Goal: Navigation & Orientation: Find specific page/section

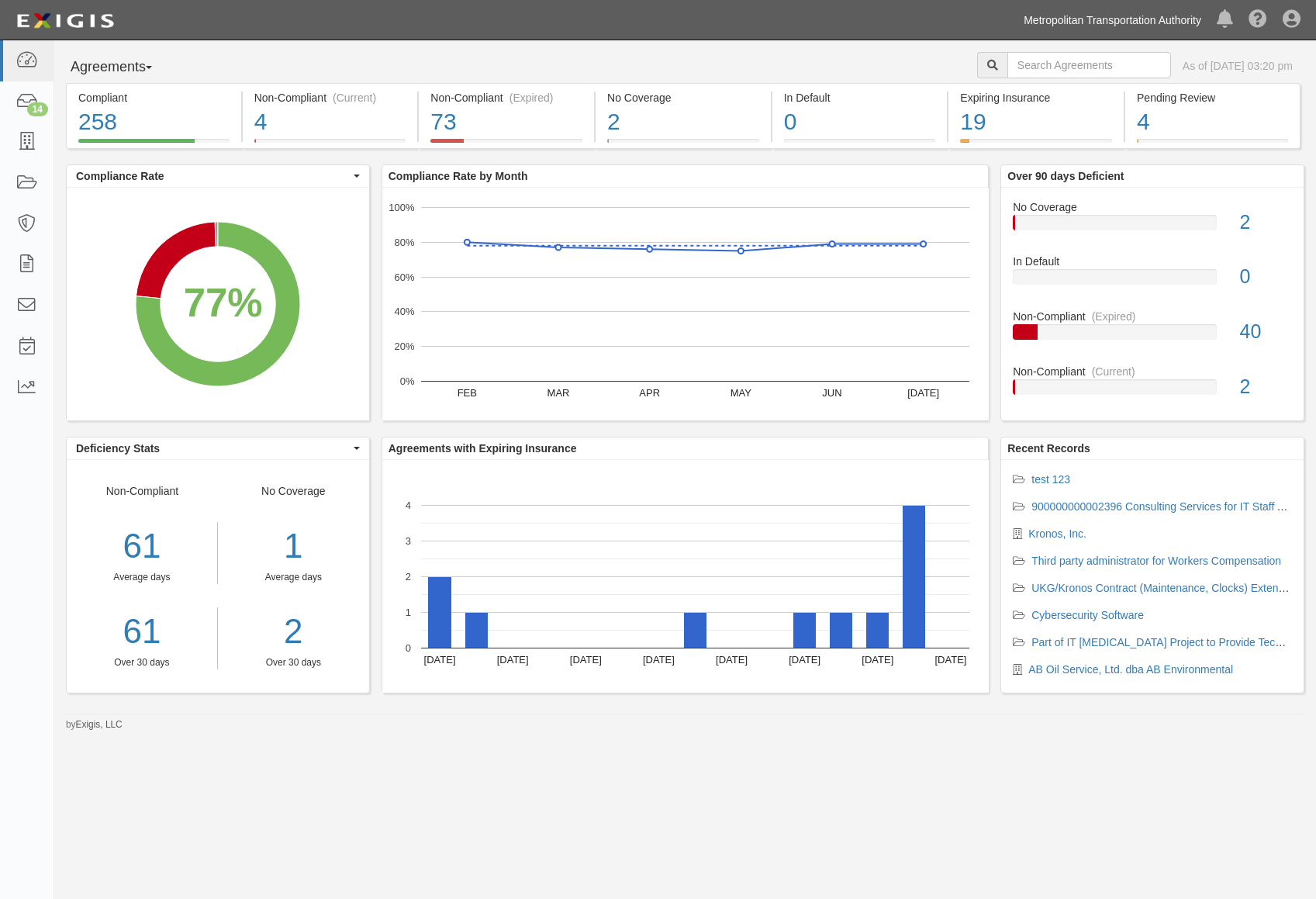
click at [1115, 19] on link "Metropolitan Transportation Authority" at bounding box center [1113, 20] width 193 height 31
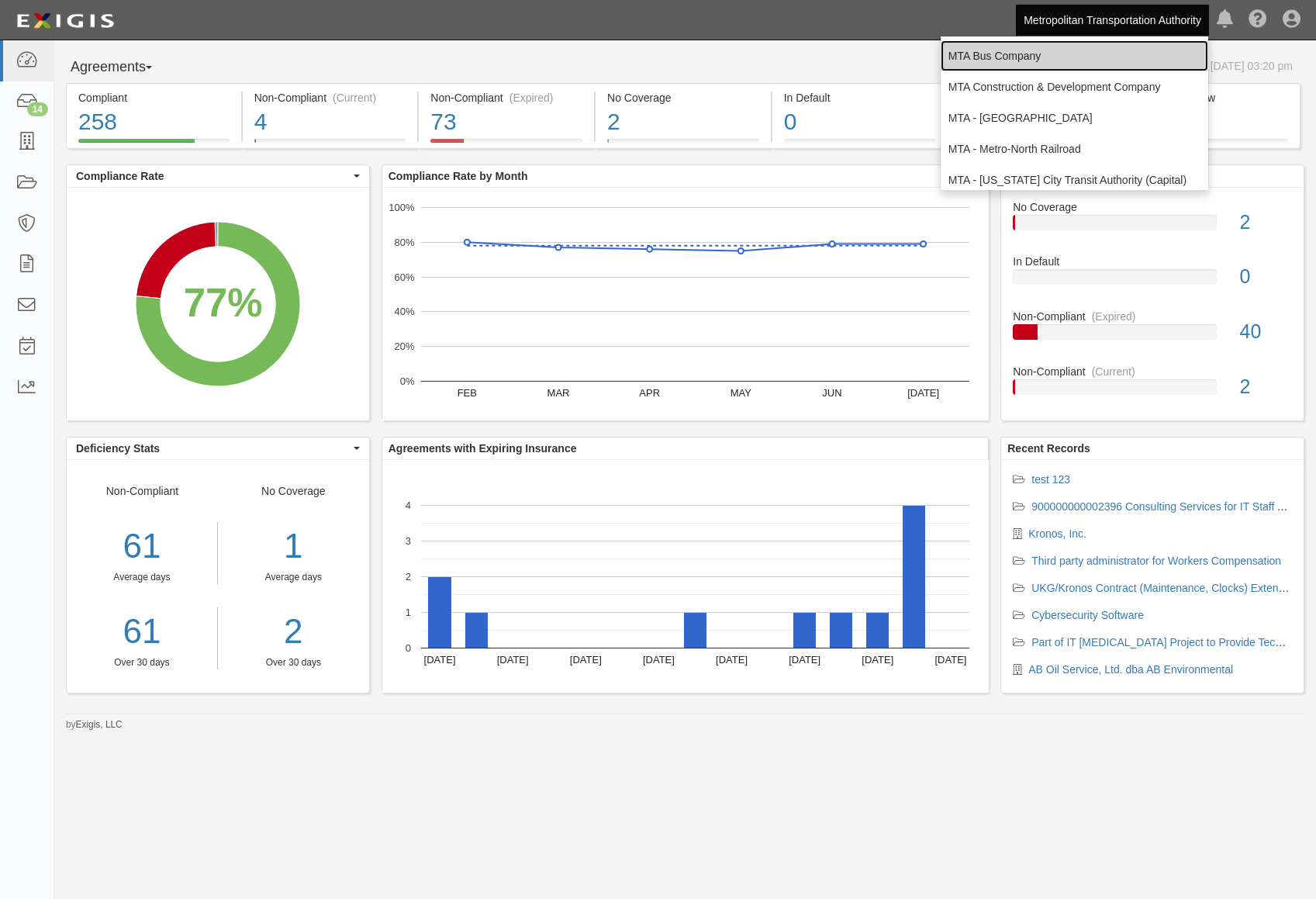
click at [1055, 66] on link "MTA Bus Company" at bounding box center [1075, 56] width 268 height 31
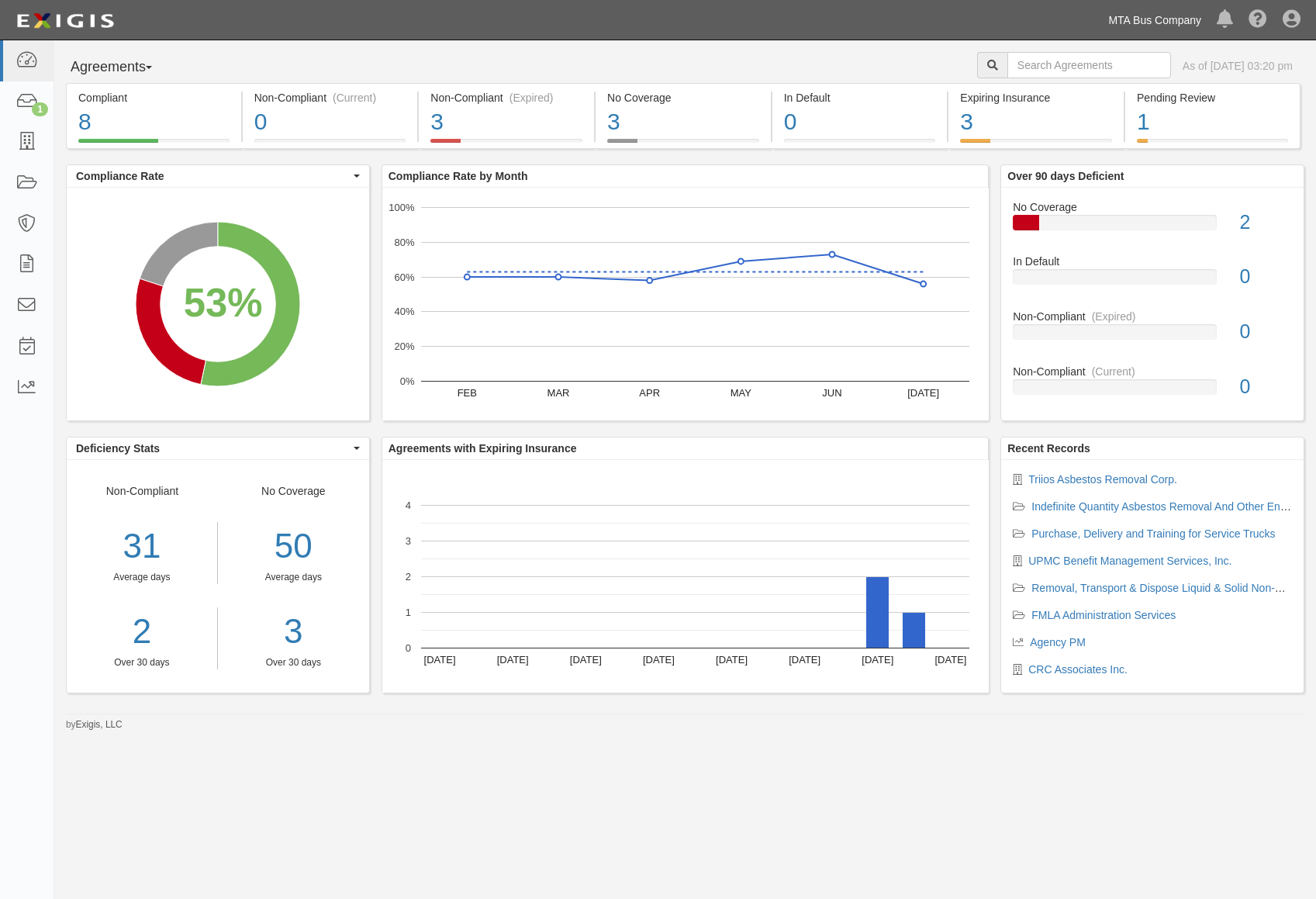
click at [1133, 17] on link "MTA Bus Company" at bounding box center [1155, 20] width 109 height 31
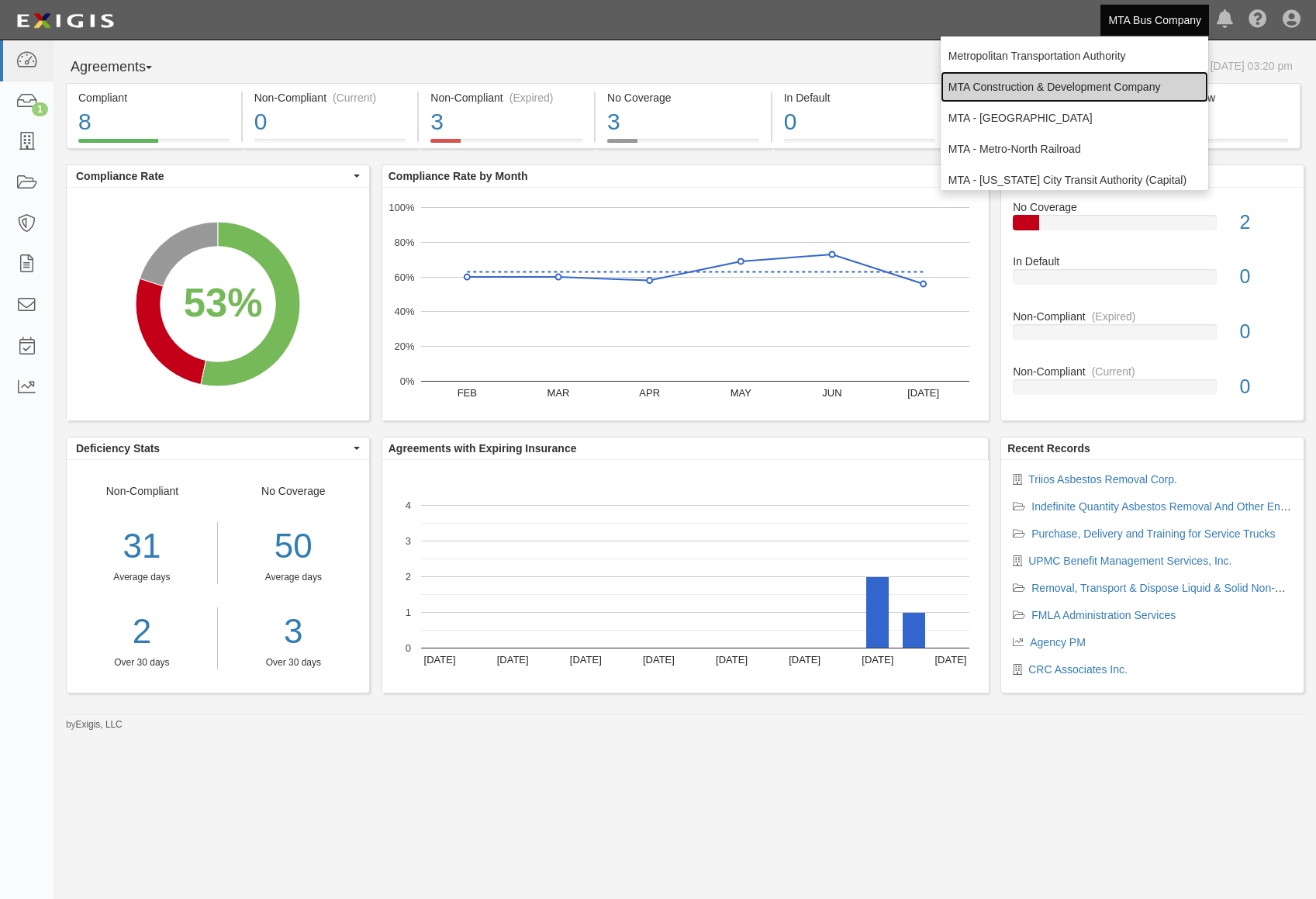
click at [1066, 90] on link "MTA Construction & Development Company" at bounding box center [1075, 87] width 268 height 31
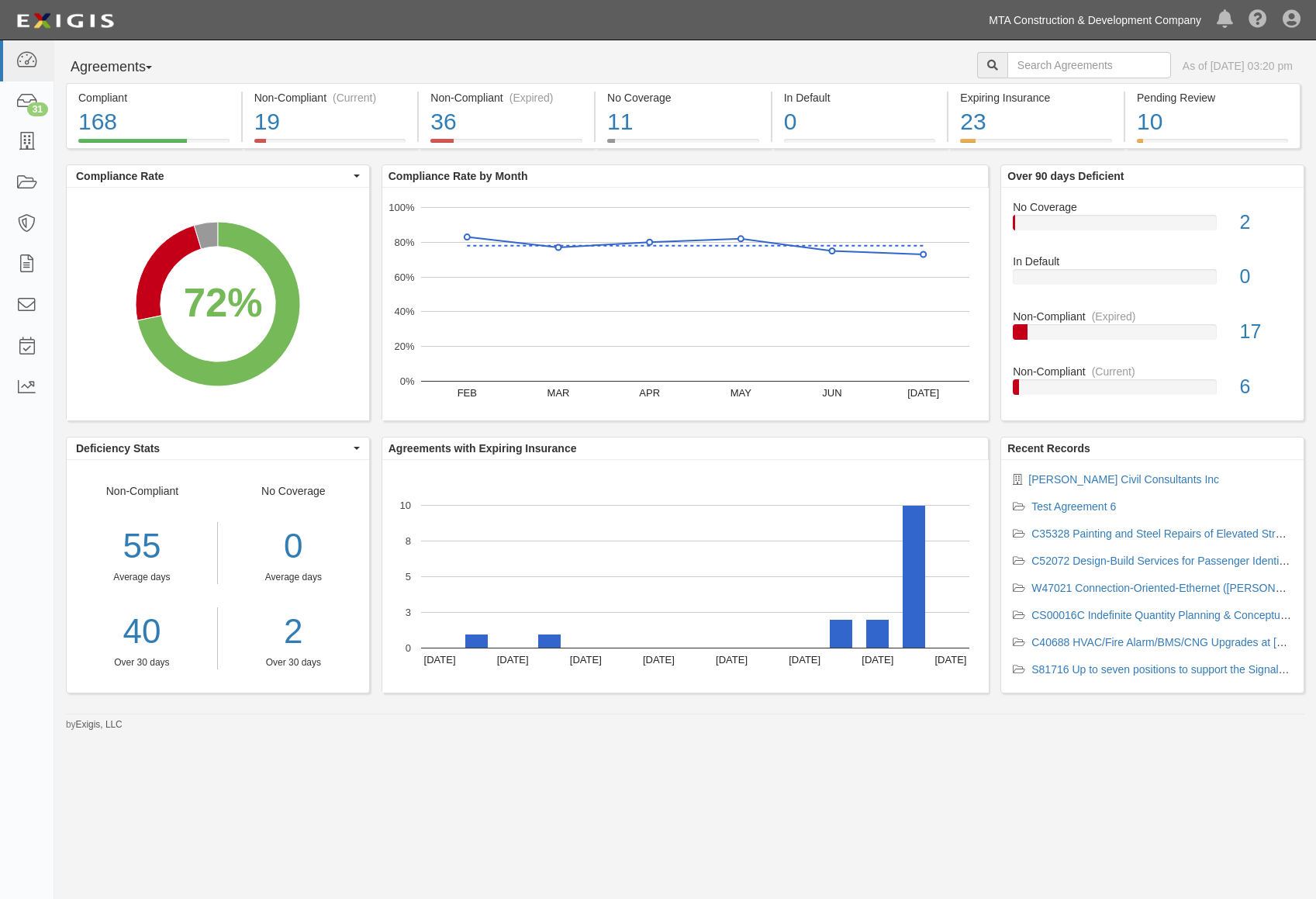
click at [1078, 24] on link "MTA Construction & Development Company" at bounding box center [1095, 20] width 228 height 31
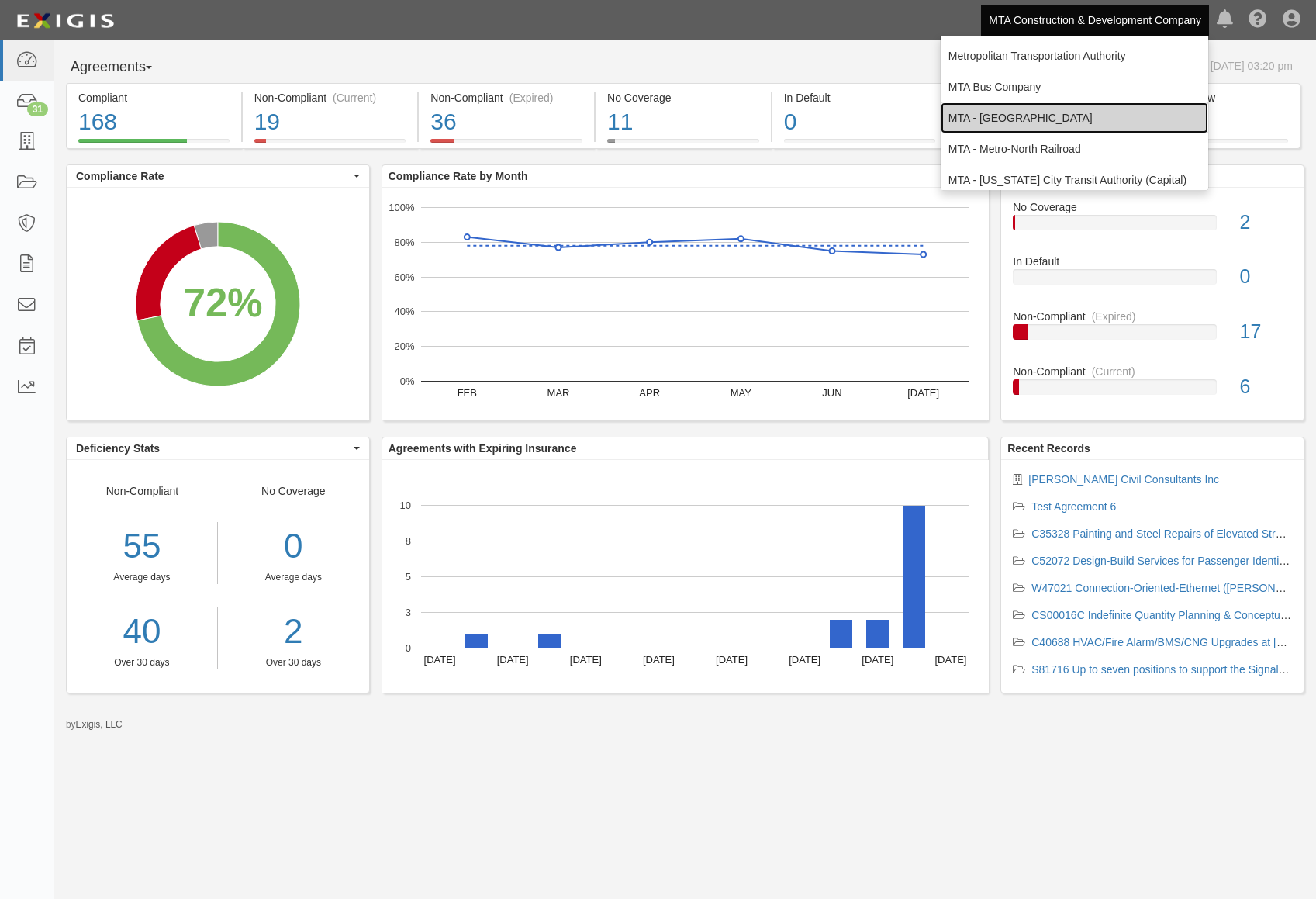
click at [1036, 118] on link "MTA - [GEOGRAPHIC_DATA]" at bounding box center [1075, 118] width 268 height 31
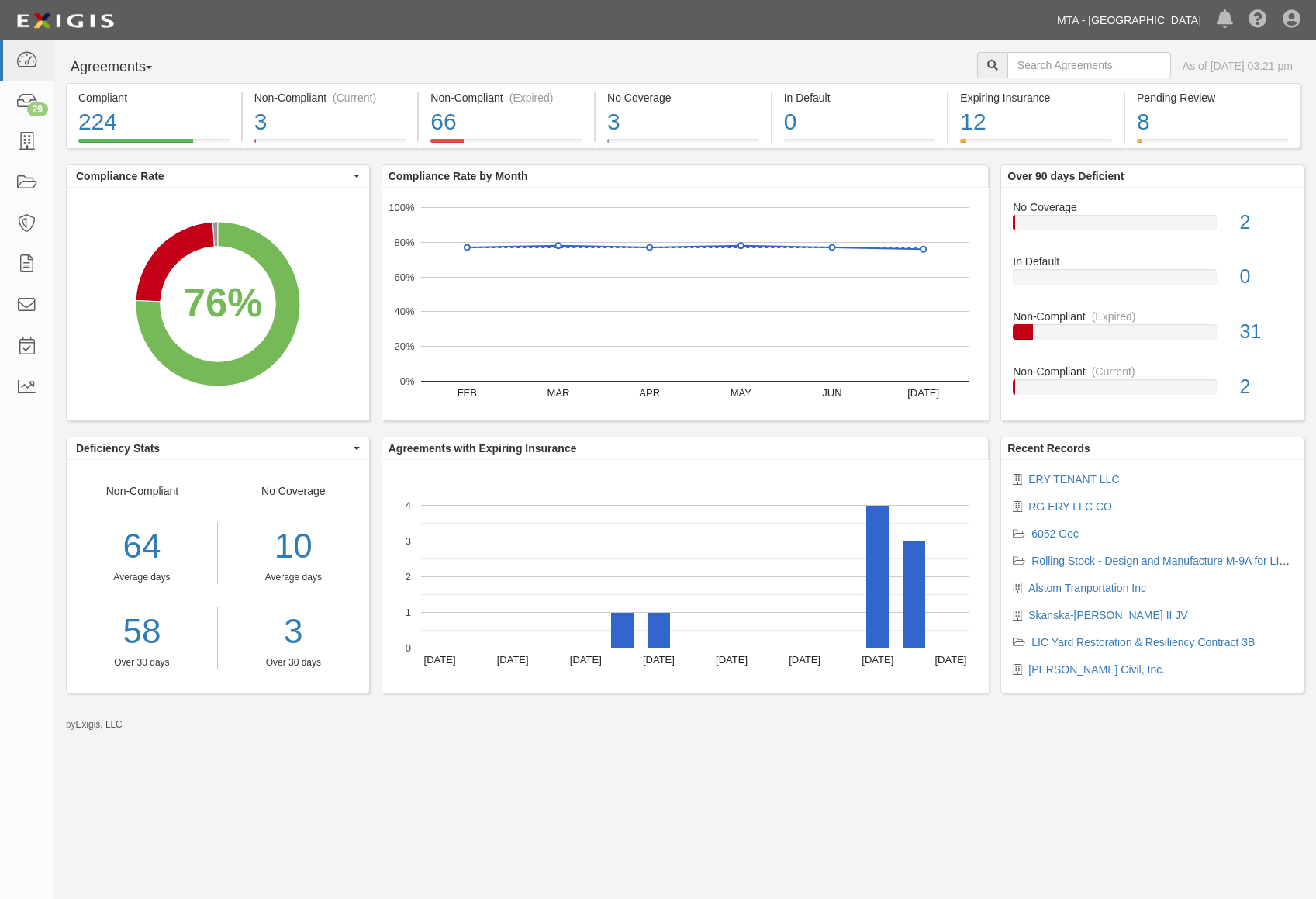
click at [1196, 29] on link "MTA - [GEOGRAPHIC_DATA]" at bounding box center [1129, 20] width 160 height 31
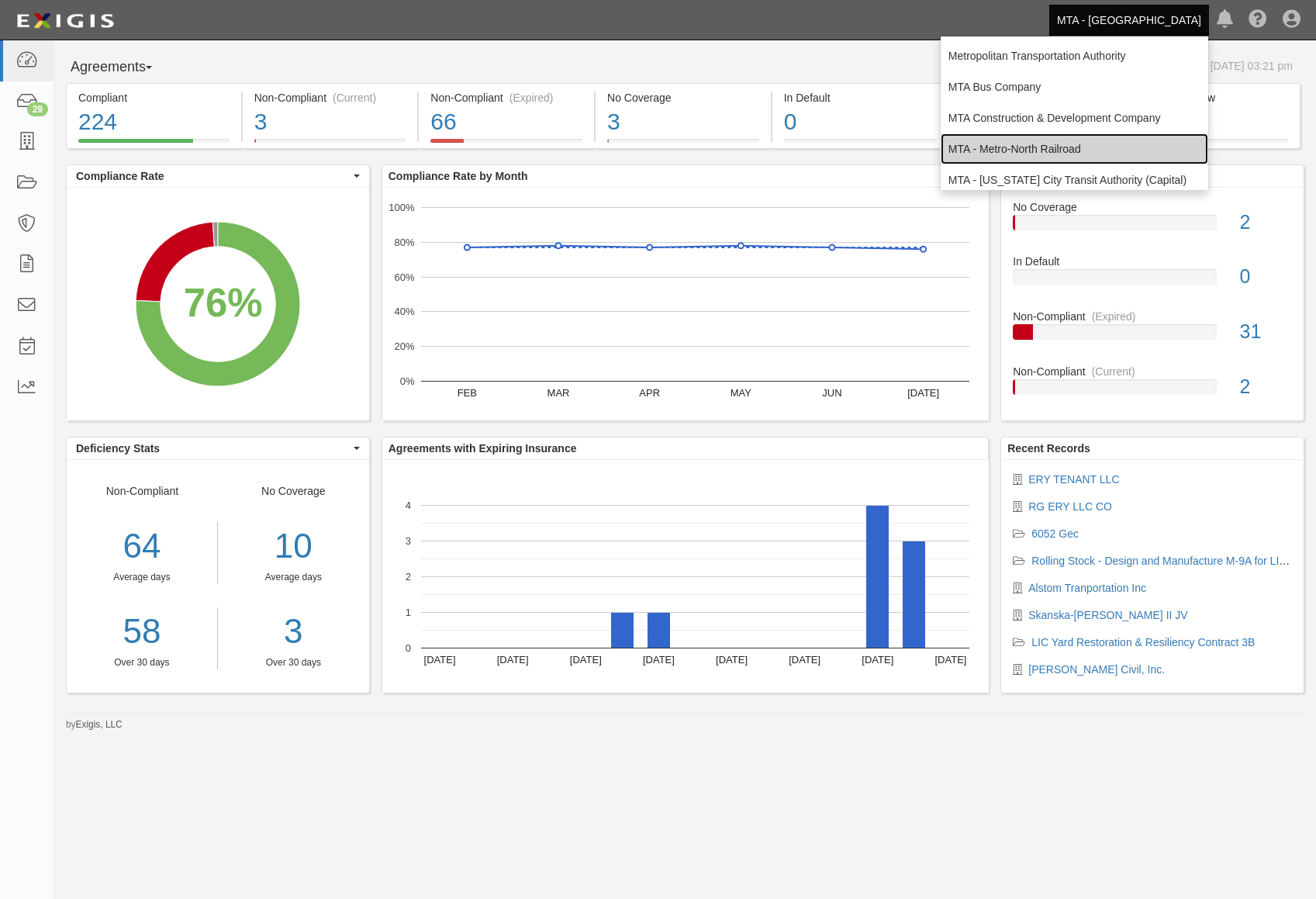
click at [1053, 151] on link "MTA - Metro-North Railroad" at bounding box center [1075, 149] width 268 height 31
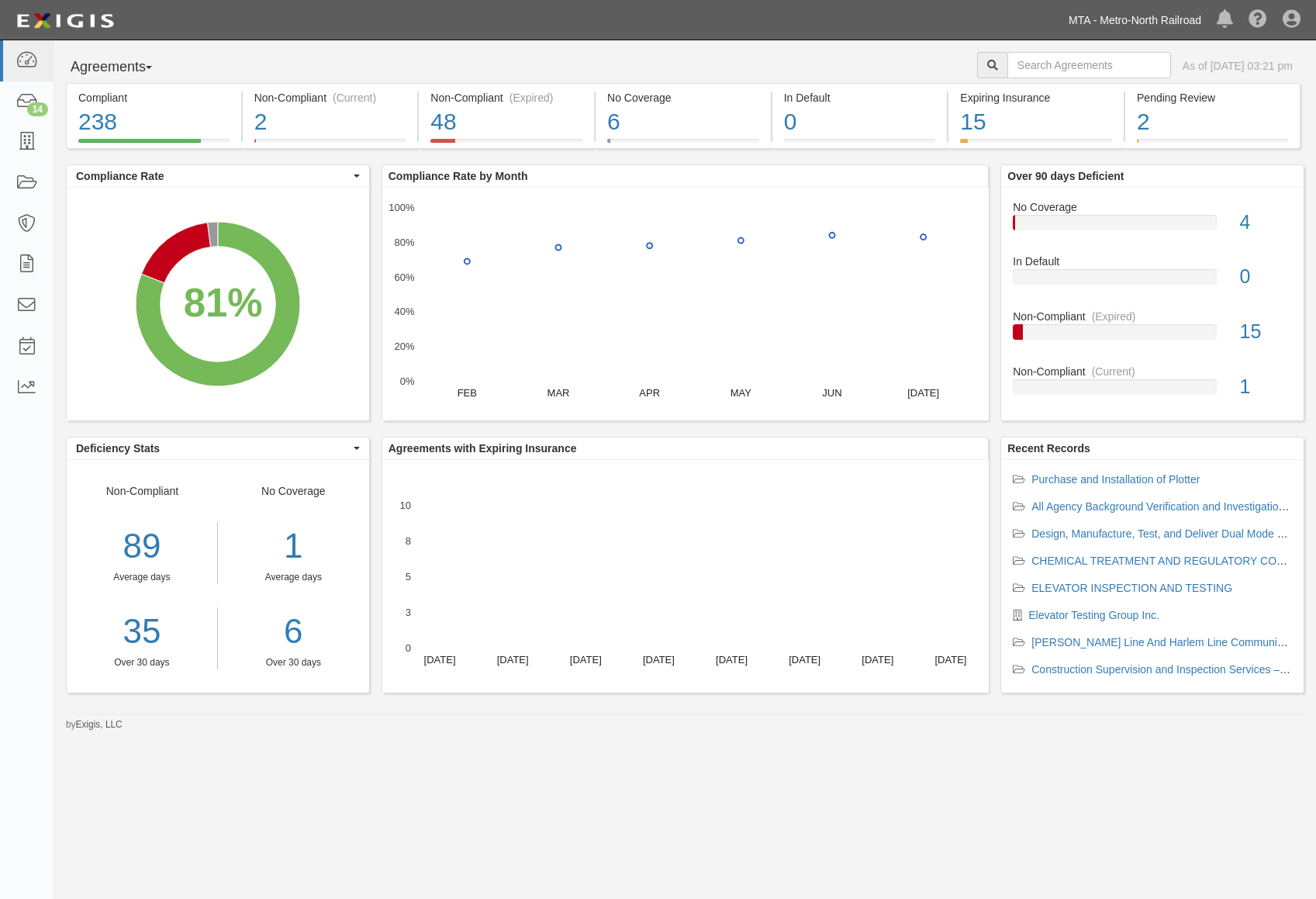
click at [1085, 22] on link "MTA - Metro-North Railroad" at bounding box center [1135, 20] width 148 height 31
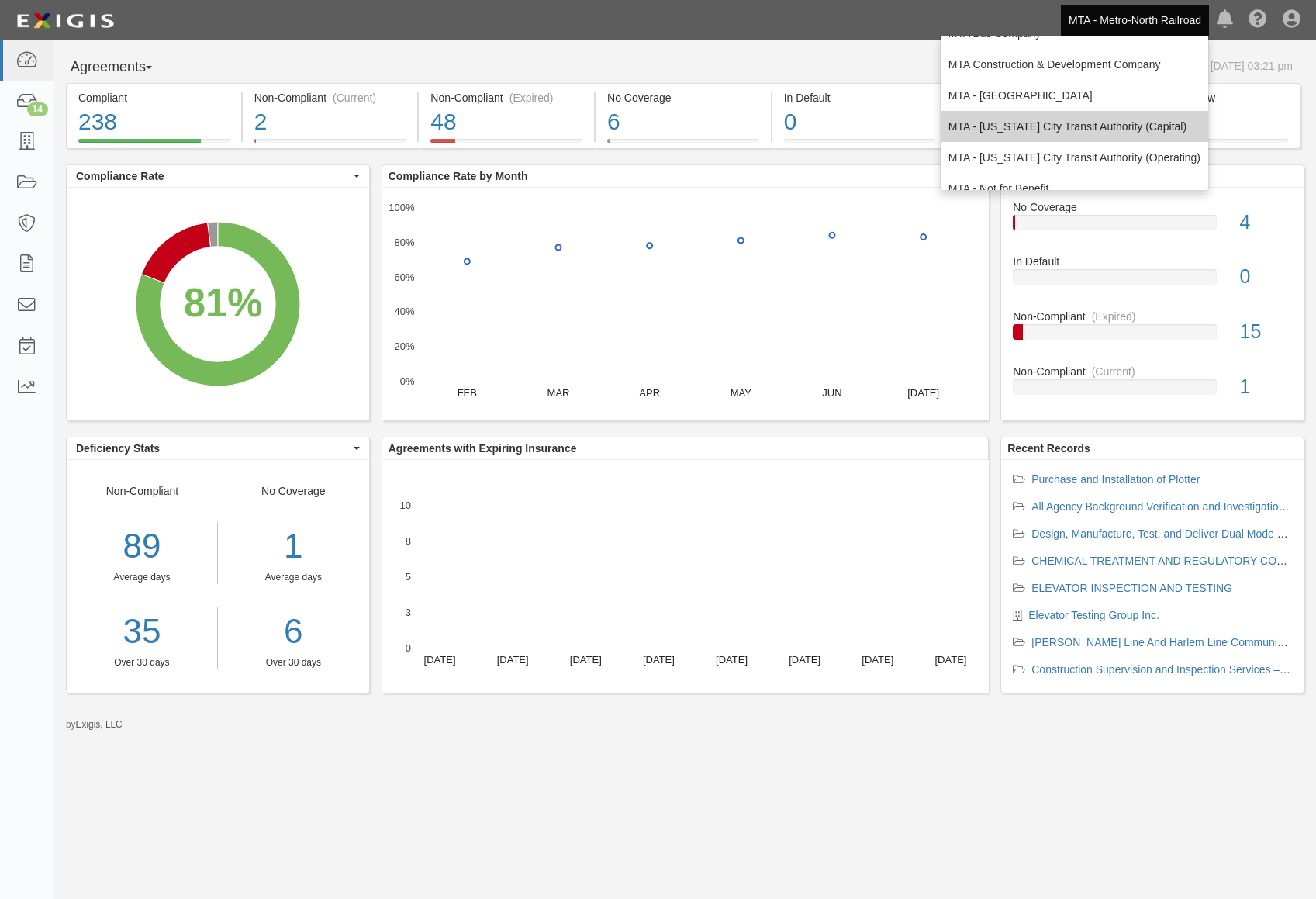
scroll to position [78, 0]
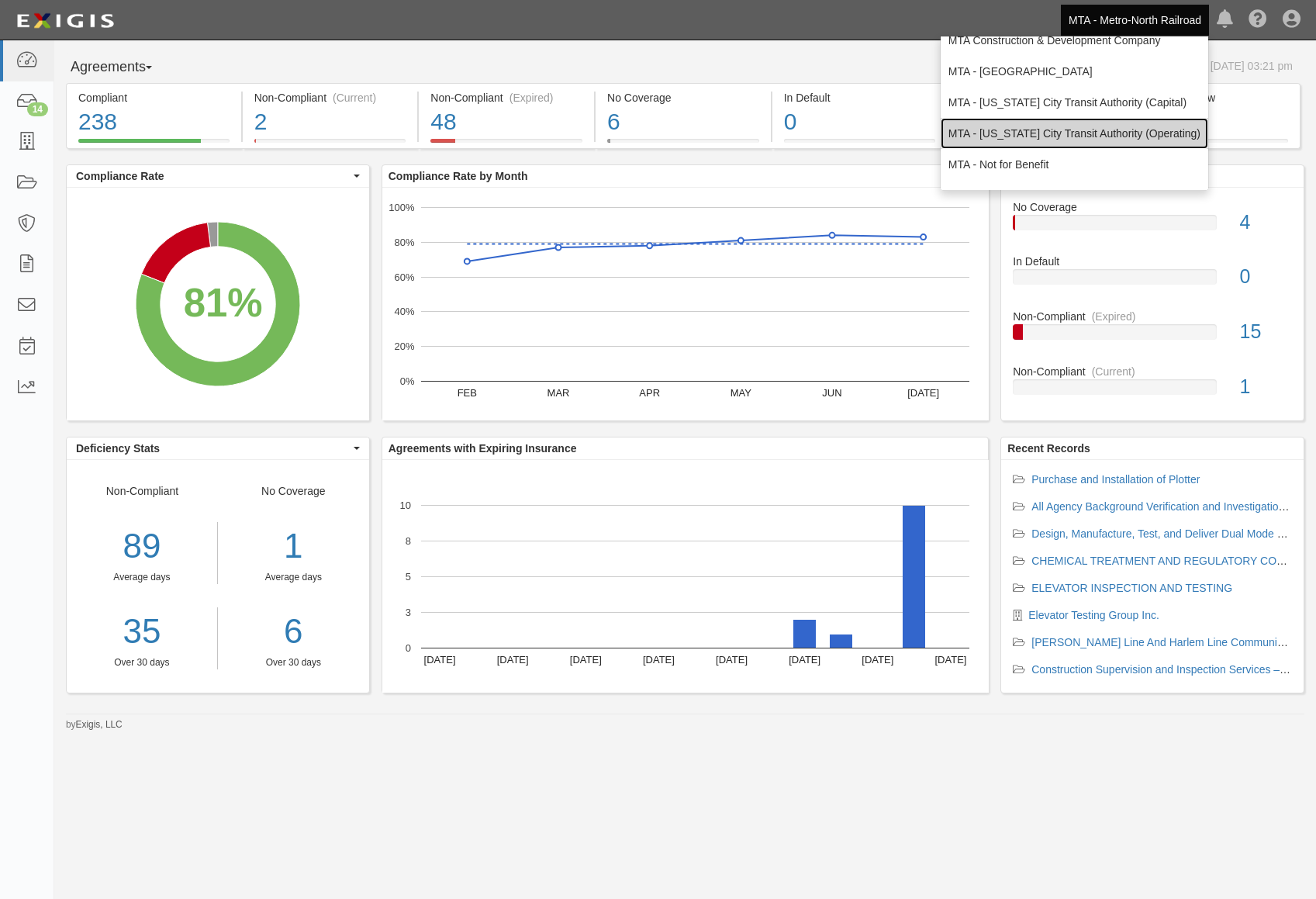
click at [1071, 128] on link "MTA - [US_STATE] City Transit Authority (Operating)" at bounding box center [1075, 134] width 268 height 31
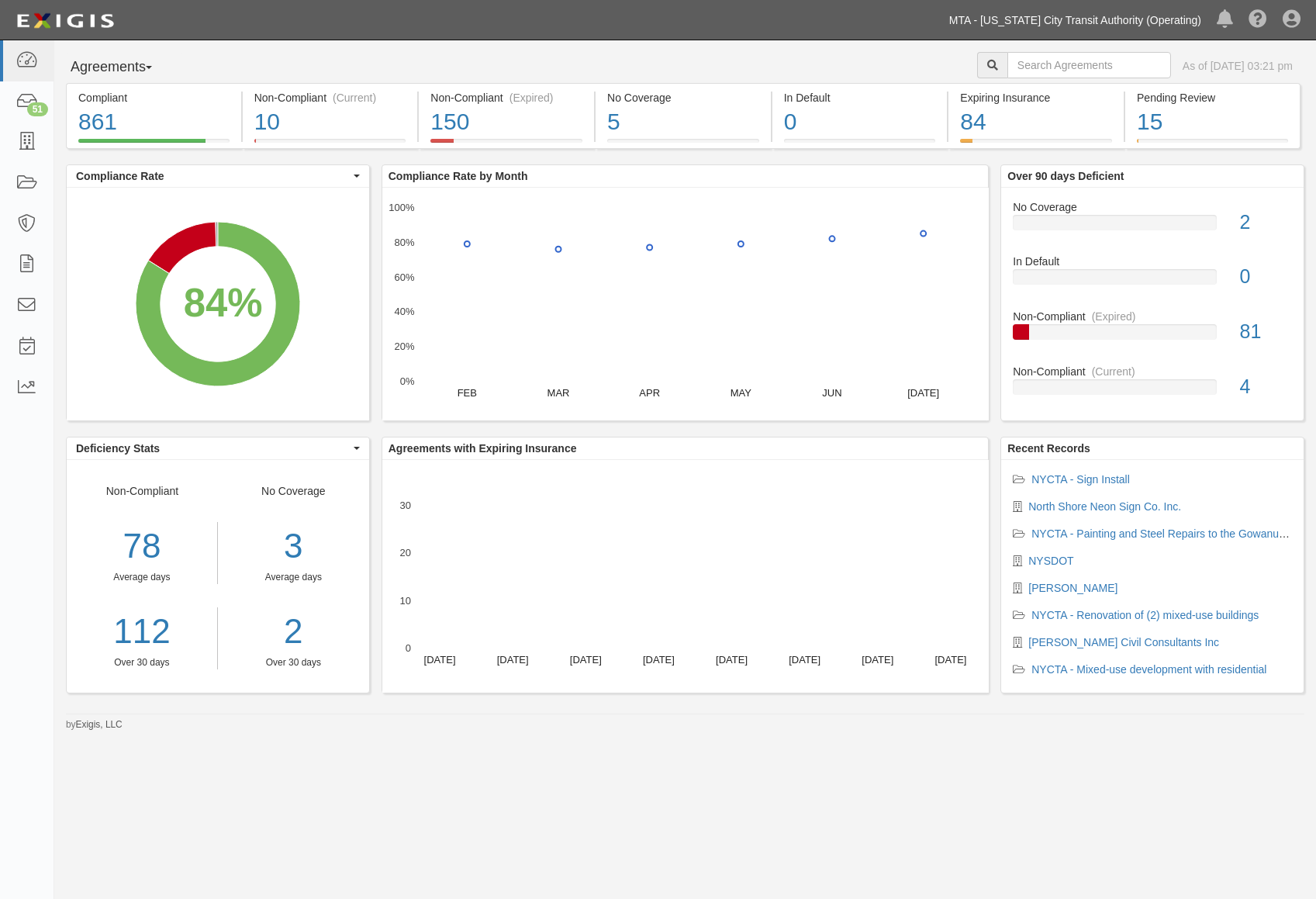
click at [1100, 16] on link "MTA - [US_STATE] City Transit Authority (Operating)" at bounding box center [1076, 20] width 268 height 31
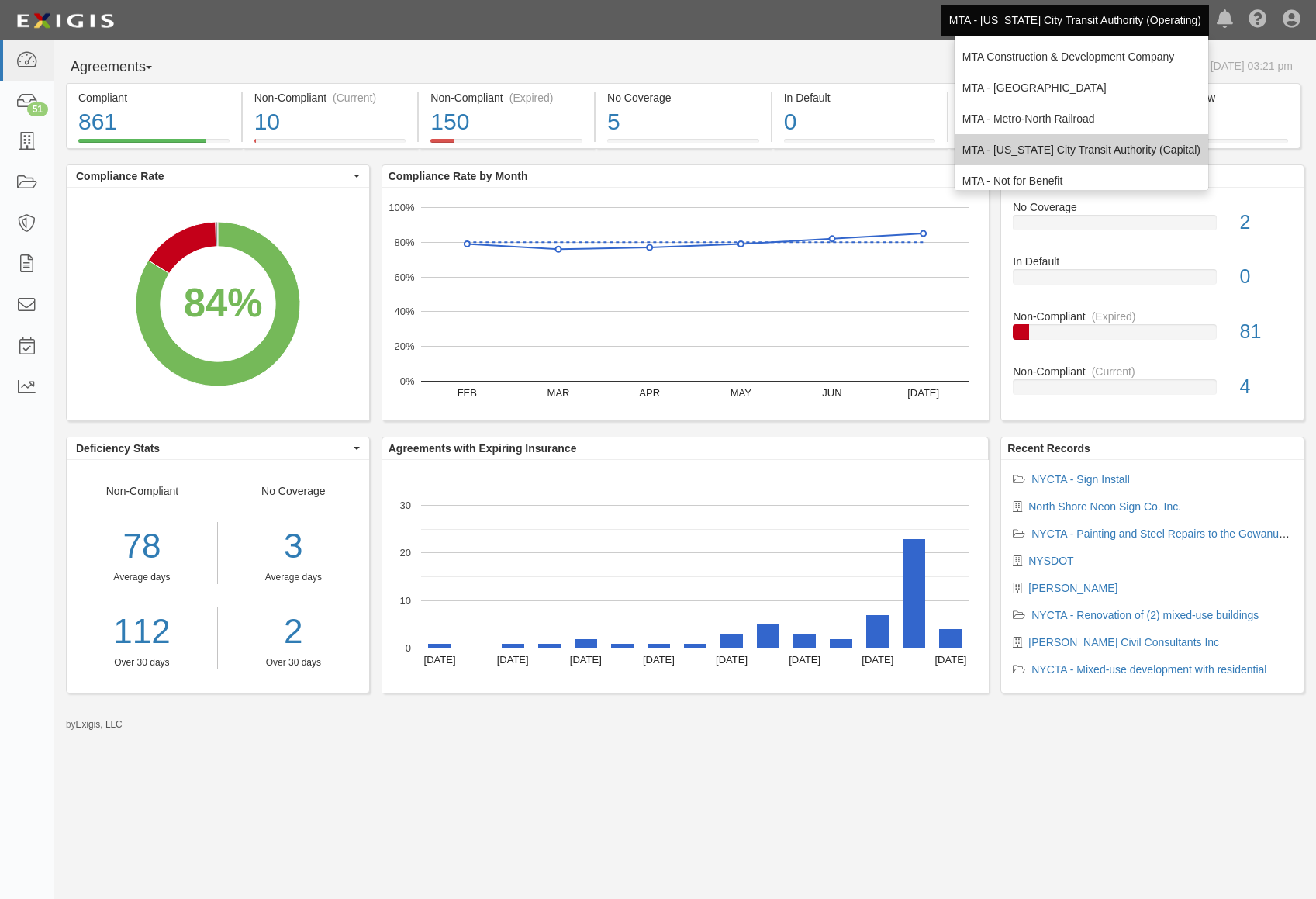
scroll to position [103, 0]
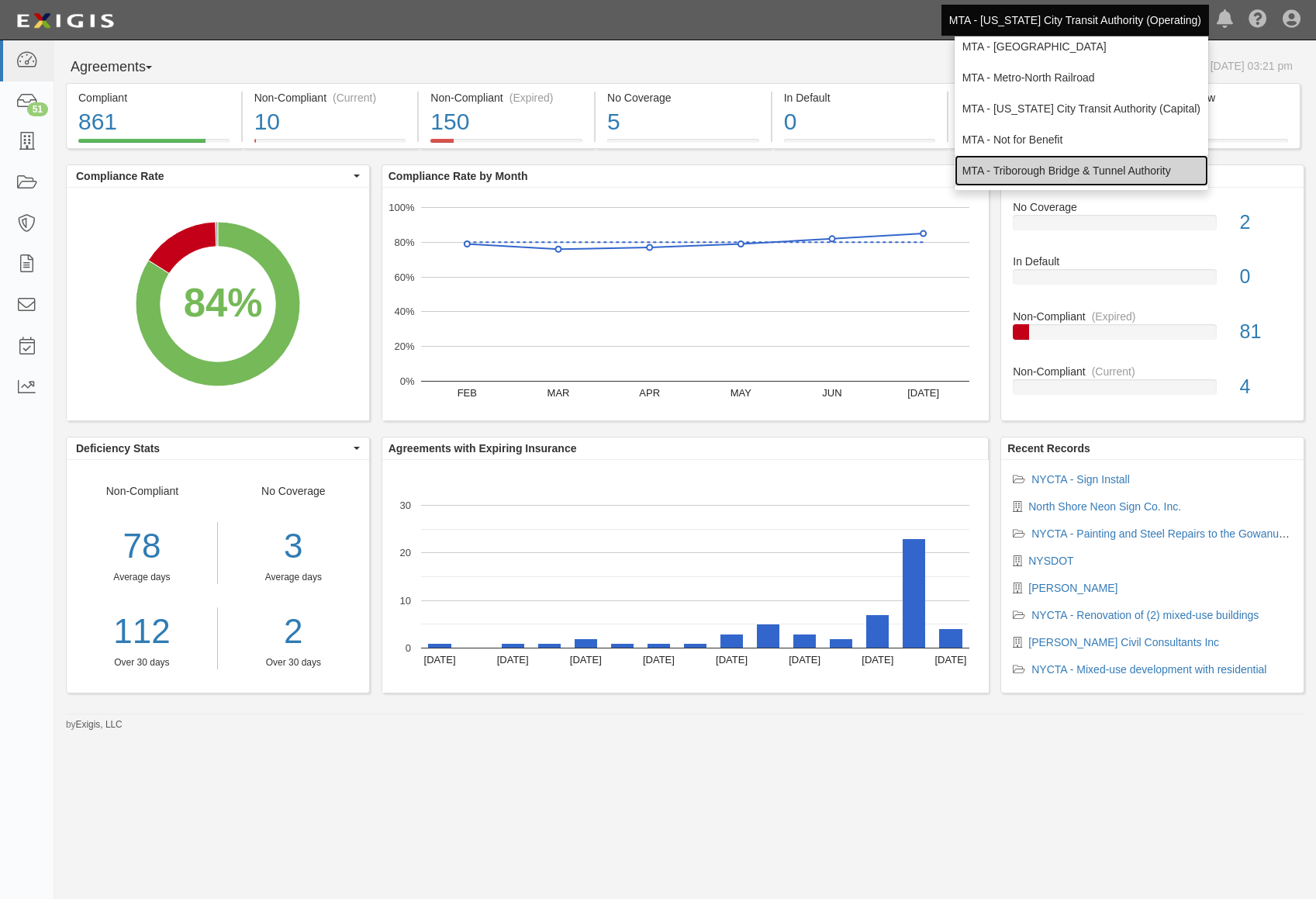
click at [1051, 169] on link "MTA - Triborough Bridge & Tunnel Authority" at bounding box center [1081, 171] width 253 height 31
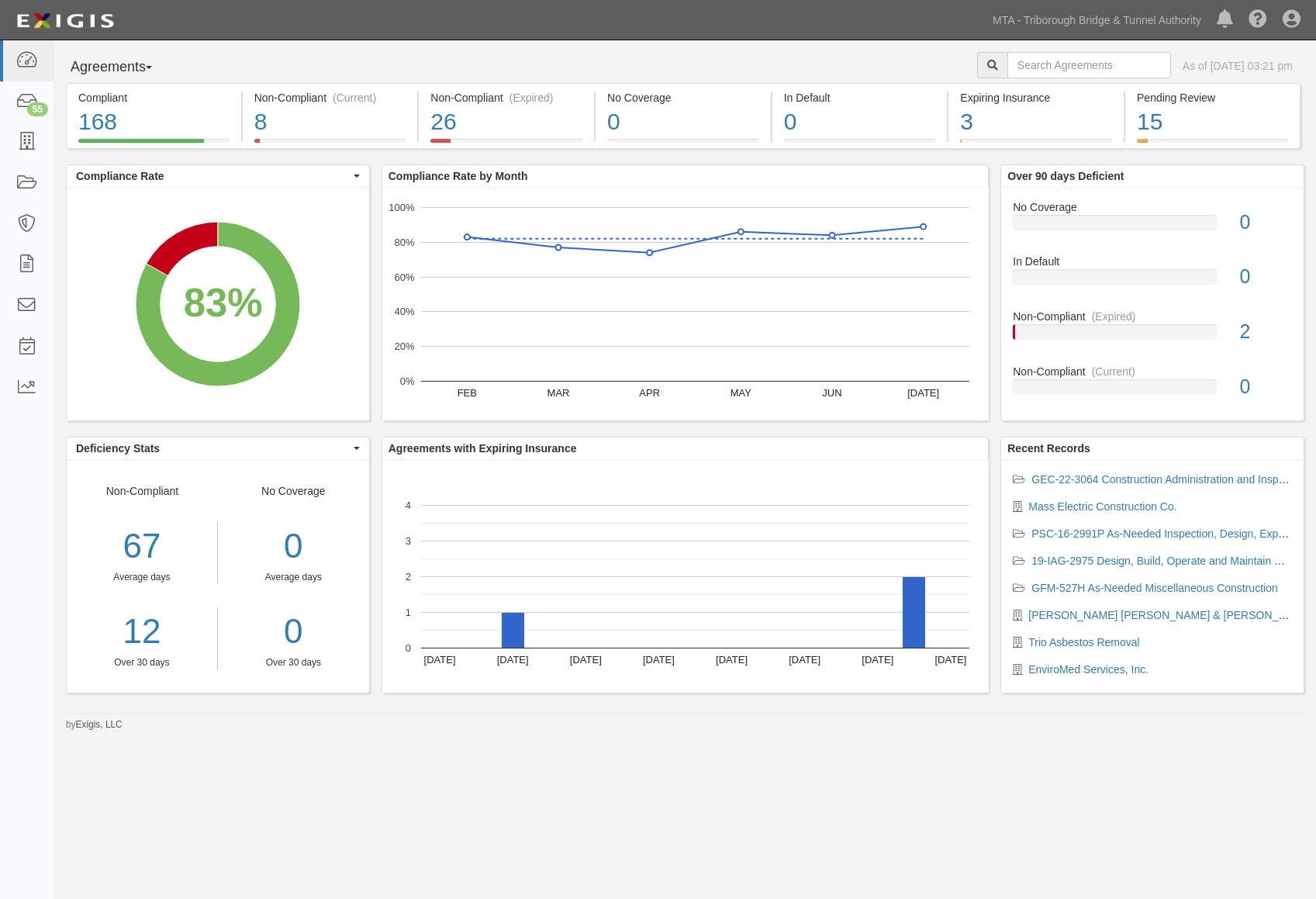
click at [239, 839] on div "Agreements Parties Agreements Coverages As of [DATE] 03:21 pm Compliant 168 83%…" at bounding box center [658, 444] width 1316 height 808
click at [229, 820] on div "Agreements Parties Agreements Coverages As of [DATE] 03:21 pm Compliant 168 83%…" at bounding box center [658, 444] width 1316 height 808
drag, startPoint x: 246, startPoint y: 806, endPoint x: 243, endPoint y: 797, distance: 9.5
click at [244, 802] on div "Agreements Parties Agreements Coverages As of [DATE] 03:21 pm Compliant 168 83%…" at bounding box center [658, 444] width 1316 height 808
click at [334, 804] on div "Agreements Parties Agreements Coverages As of [DATE] 03:21 pm Compliant 168 83%…" at bounding box center [658, 444] width 1316 height 808
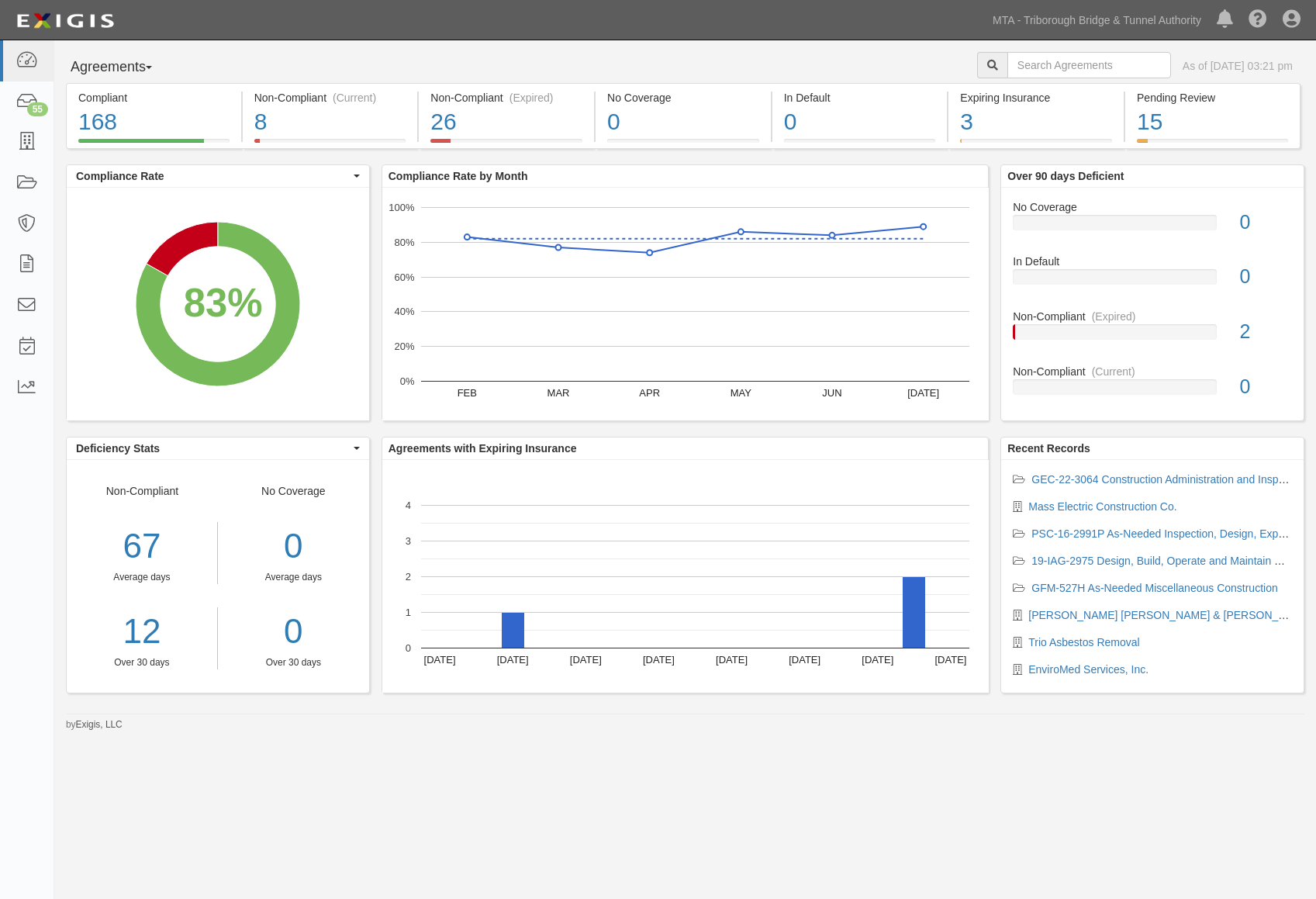
click at [334, 804] on div "Agreements Parties Agreements Coverages As of [DATE] 03:21 pm Compliant 168 83%…" at bounding box center [658, 444] width 1316 height 808
click at [436, 756] on div "Agreements Parties Agreements Coverages As of [DATE] 03:21 pm Compliant 168 83%…" at bounding box center [658, 444] width 1316 height 808
drag, startPoint x: 351, startPoint y: 753, endPoint x: 226, endPoint y: 417, distance: 358.5
click at [333, 709] on div "Agreements Parties Agreements Coverages As of [DATE] 03:21 pm Compliant 168 83%…" at bounding box center [658, 444] width 1316 height 808
